Goal: Information Seeking & Learning: Learn about a topic

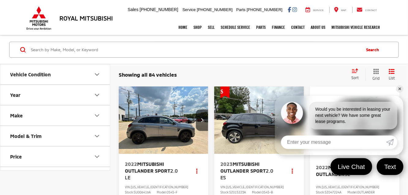
click at [402, 88] on link "✕" at bounding box center [399, 88] width 7 height 7
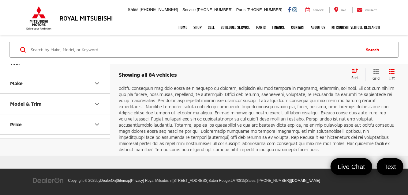
scroll to position [1199, 0]
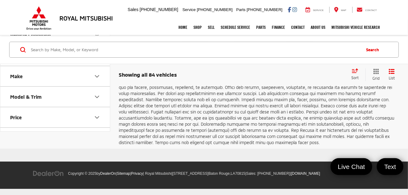
drag, startPoint x: 280, startPoint y: 118, endPoint x: 273, endPoint y: 128, distance: 12.6
click at [283, 47] on link "2" at bounding box center [288, 41] width 10 height 11
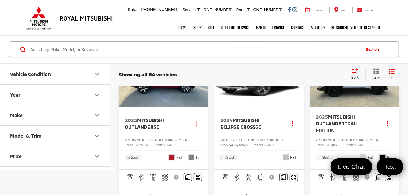
scroll to position [1040, 0]
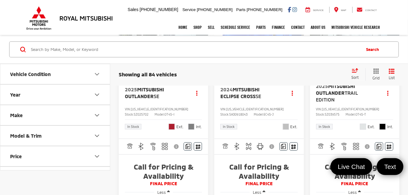
click at [390, 53] on button "Next image" at bounding box center [393, 42] width 12 height 21
click at [395, 53] on button "Next image" at bounding box center [393, 42] width 12 height 21
click at [394, 44] on icon "Next image" at bounding box center [393, 42] width 3 height 4
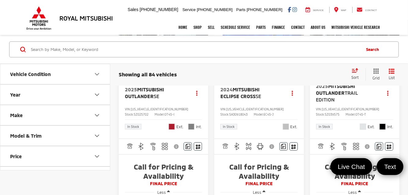
click at [395, 53] on button "Next image" at bounding box center [393, 42] width 12 height 21
click at [393, 44] on icon "Next image" at bounding box center [393, 42] width 3 height 4
